Goal: Task Accomplishment & Management: Manage account settings

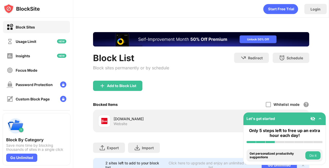
click at [312, 120] on img at bounding box center [312, 118] width 5 height 5
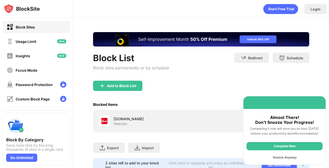
click at [236, 94] on div "Add to Block List" at bounding box center [201, 90] width 216 height 18
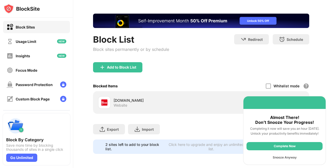
click at [283, 156] on div "Snooze Anyway" at bounding box center [284, 157] width 76 height 8
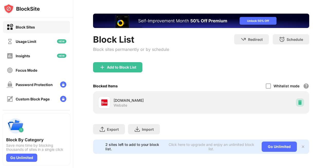
click at [302, 104] on img at bounding box center [299, 102] width 5 height 5
